Goal: Information Seeking & Learning: Learn about a topic

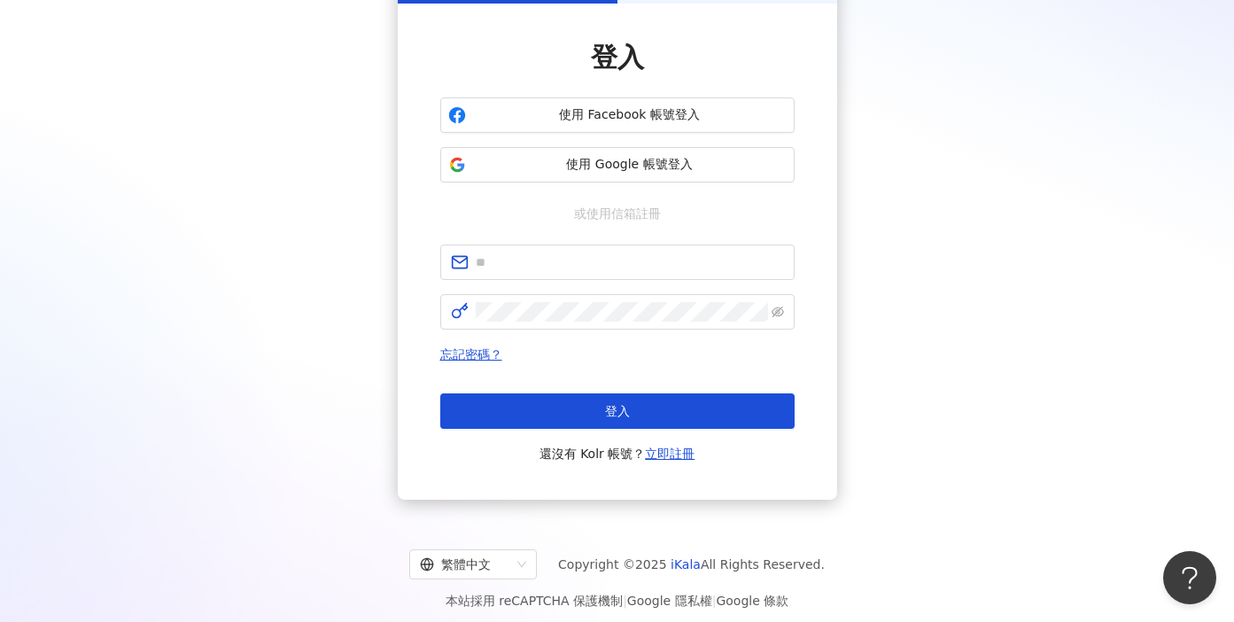
scroll to position [136, 0]
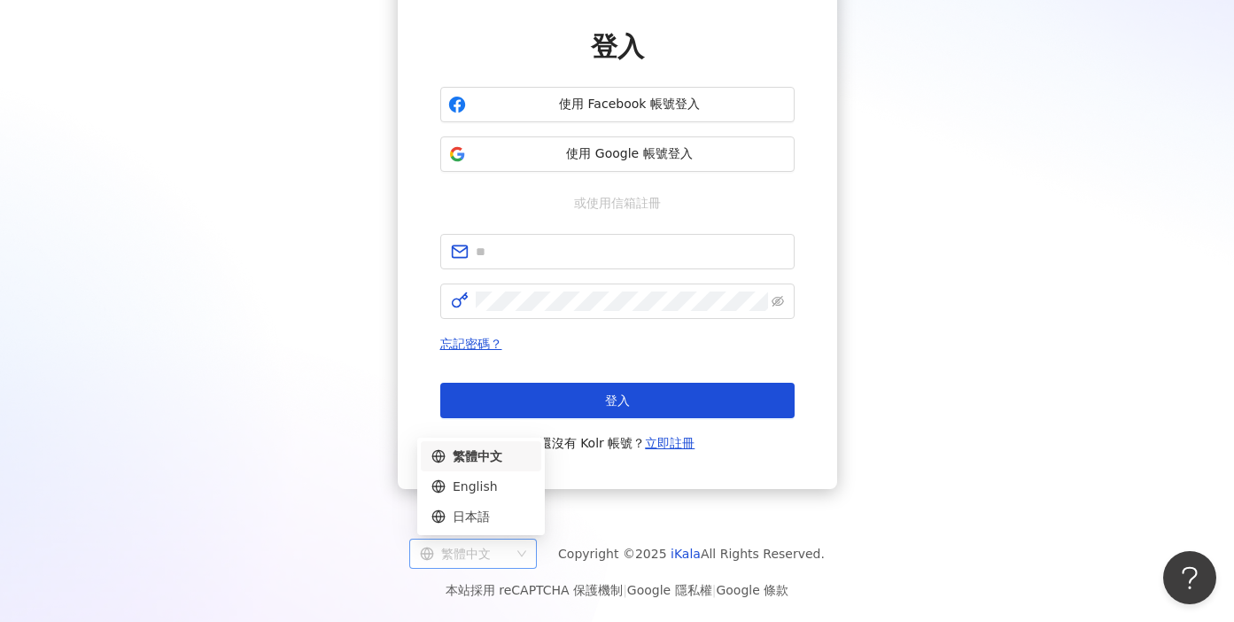
click at [484, 559] on div "繁體中文" at bounding box center [465, 553] width 90 height 28
click at [484, 519] on div "日本語" at bounding box center [480, 516] width 99 height 19
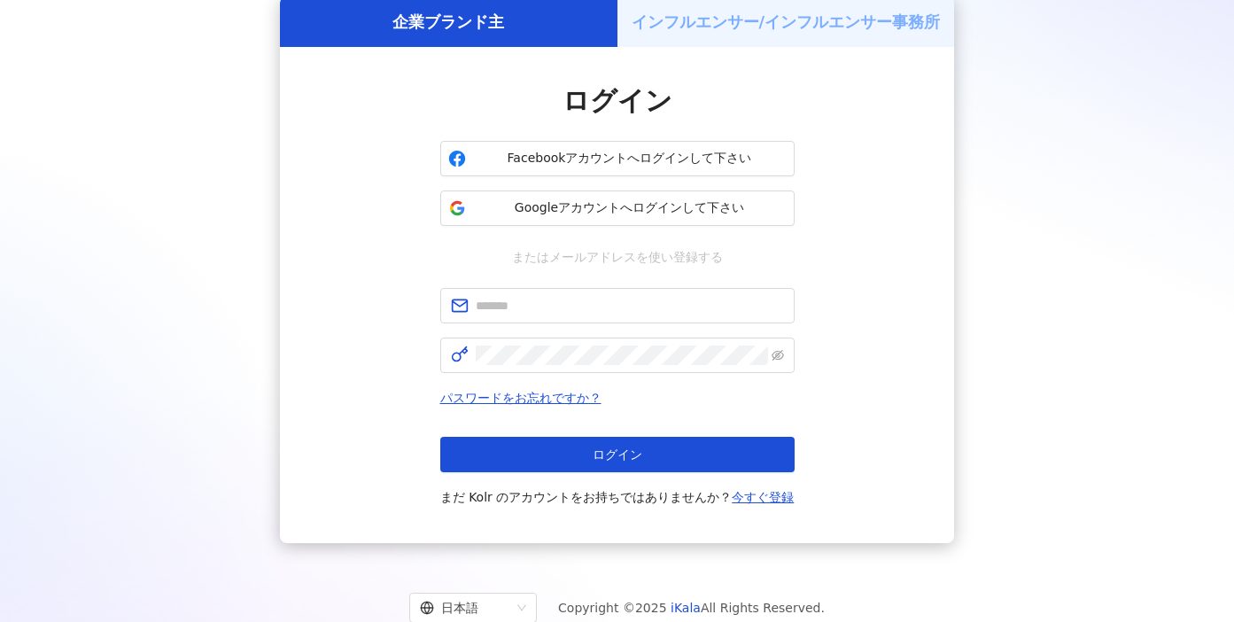
scroll to position [136, 0]
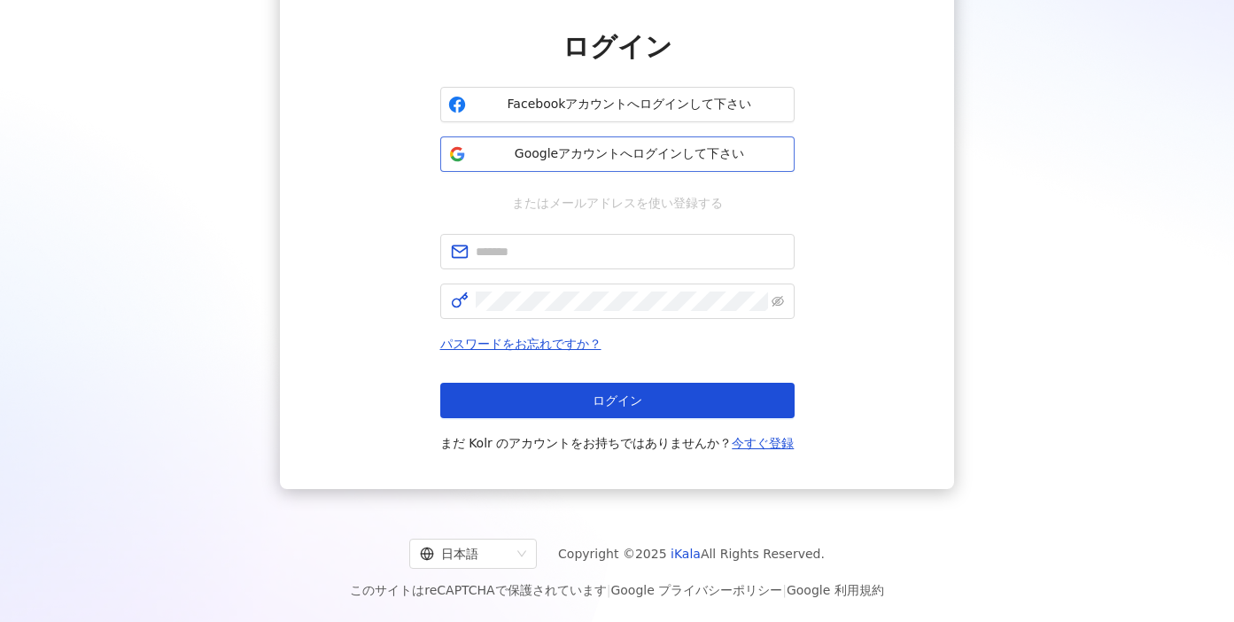
click at [705, 155] on span "Googleアカウントへログインして下さい" at bounding box center [630, 154] width 314 height 18
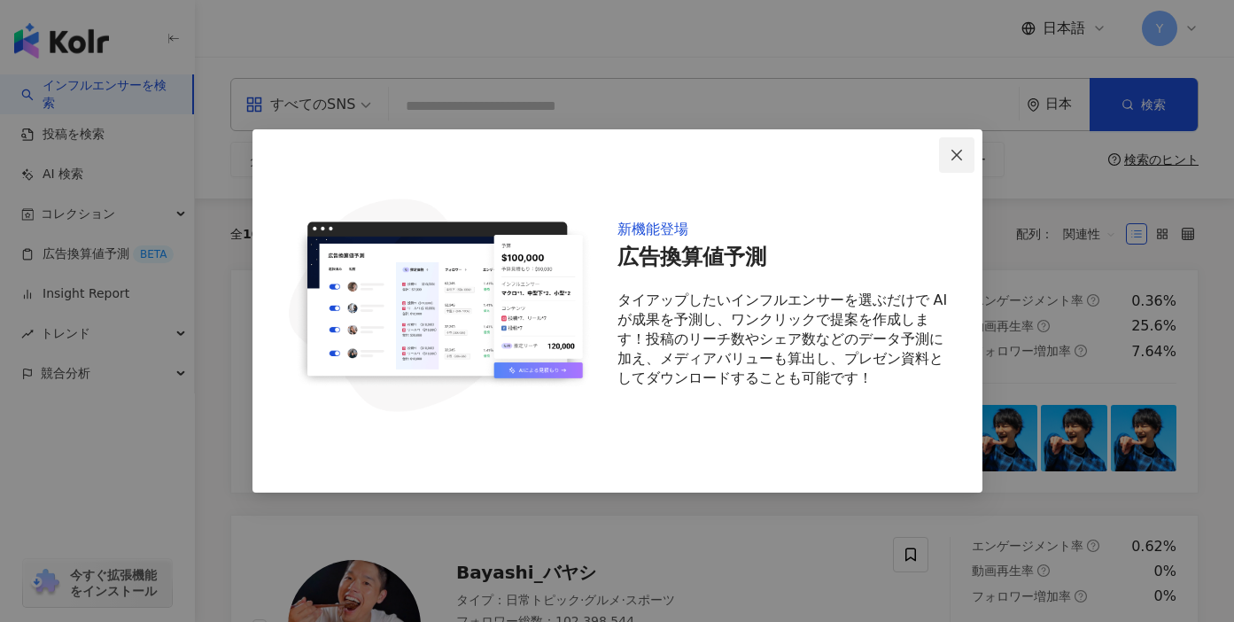
click at [958, 157] on icon "close" at bounding box center [956, 154] width 11 height 11
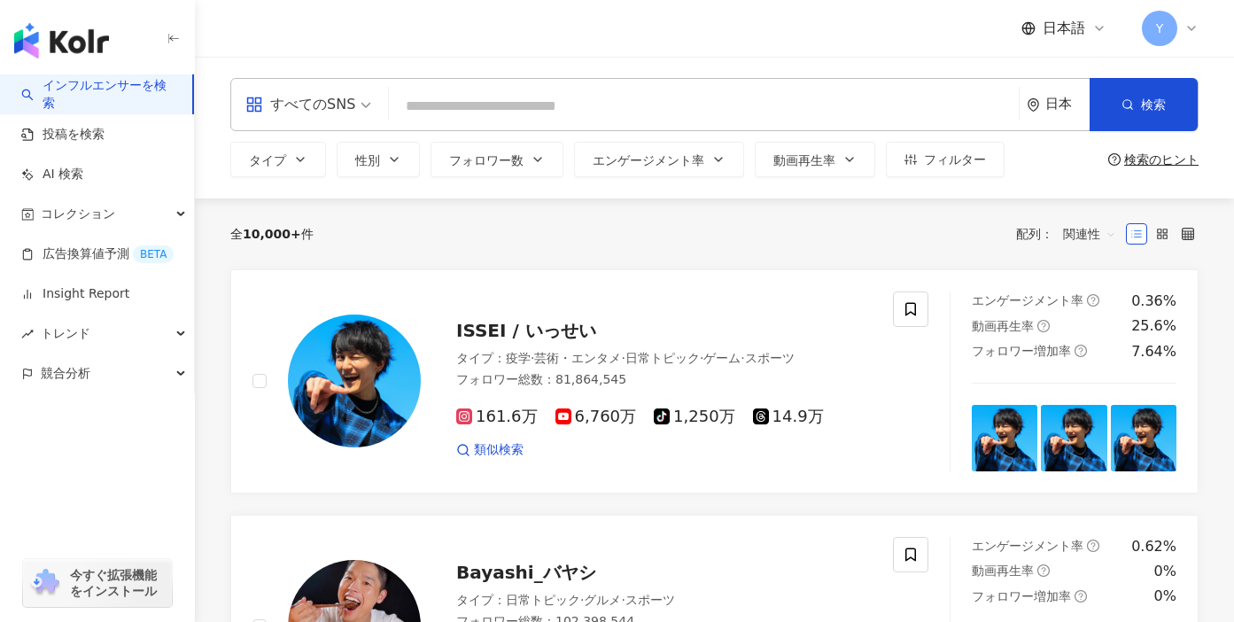
click at [344, 104] on div "すべてのSNS" at bounding box center [300, 104] width 110 height 28
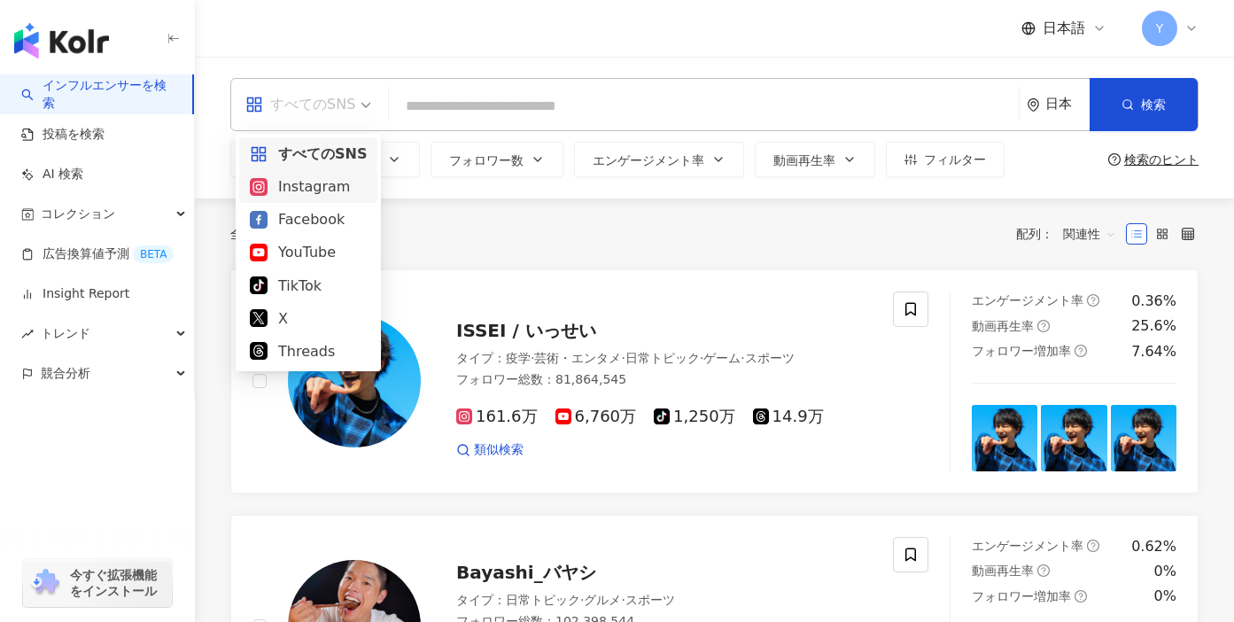
click at [328, 194] on div "Instagram" at bounding box center [308, 186] width 117 height 22
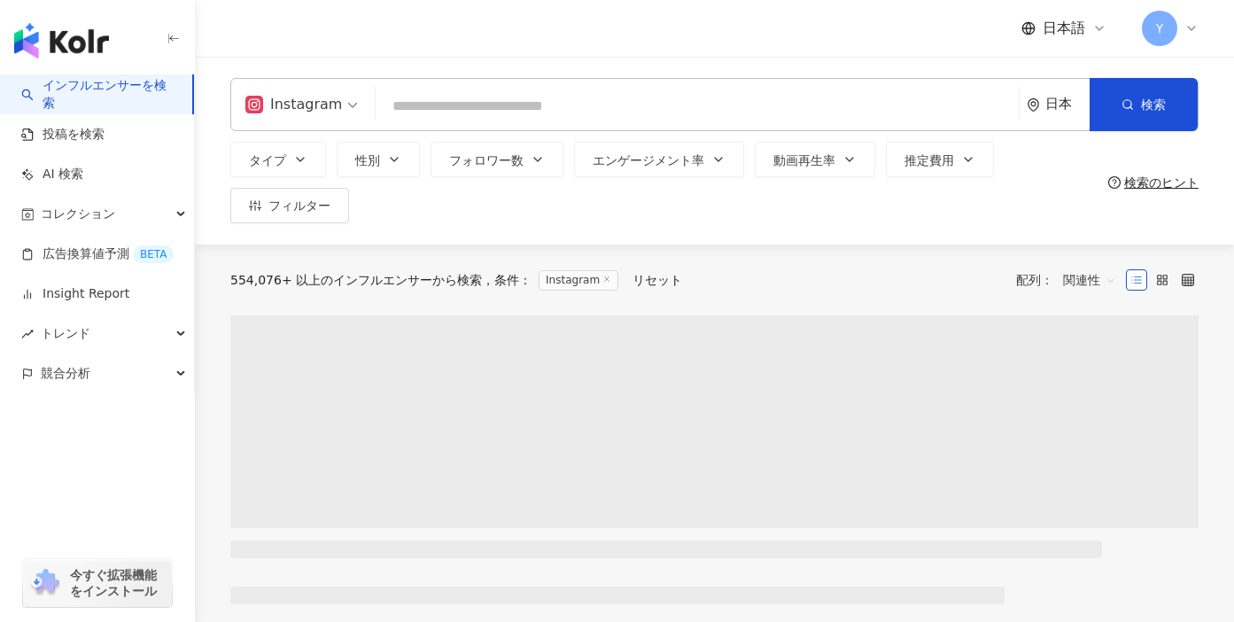
click at [437, 111] on input "search" at bounding box center [697, 106] width 629 height 34
paste input "**********"
type input "**********"
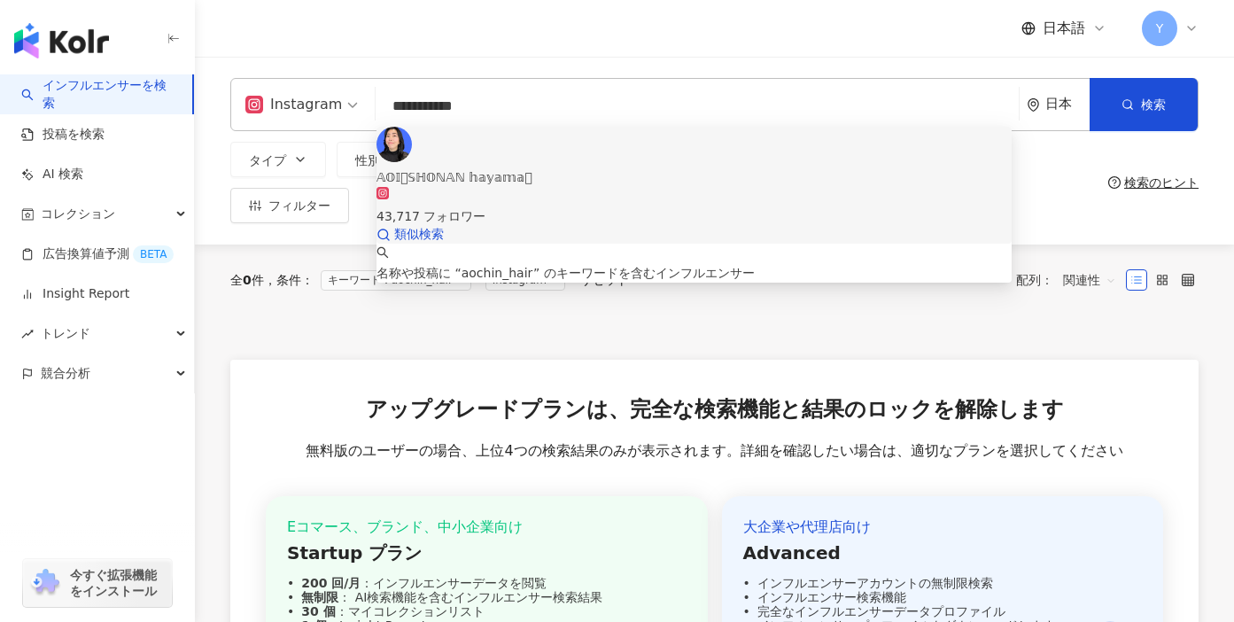
click at [482, 167] on div "𝔸𝕆𝕀𓇼𝕊ℍ𝕆ℕ𝔸ℕ 𝕙𝕒𝕪𝕒𝕞𝕒𓇼" at bounding box center [693, 176] width 635 height 19
